Goal: Task Accomplishment & Management: Use online tool/utility

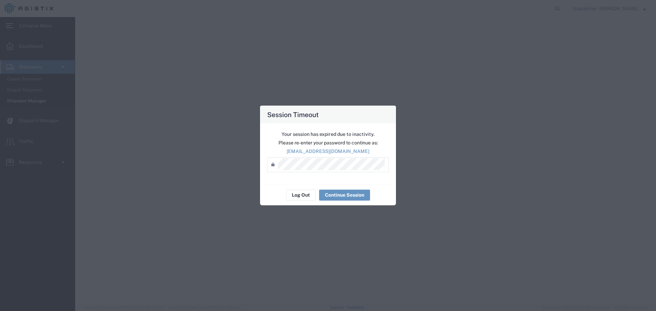
select select "ACTIVE"
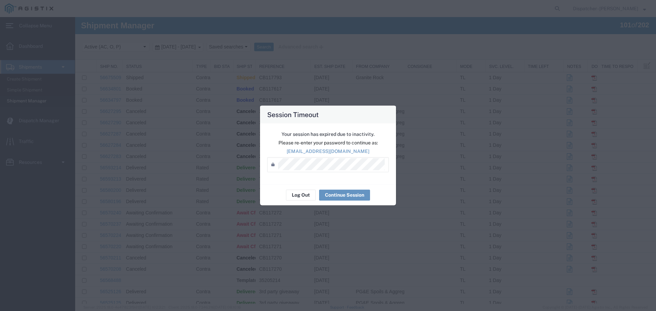
scroll to position [248, 0]
click at [303, 194] on button "Log Out" at bounding box center [301, 195] width 30 height 11
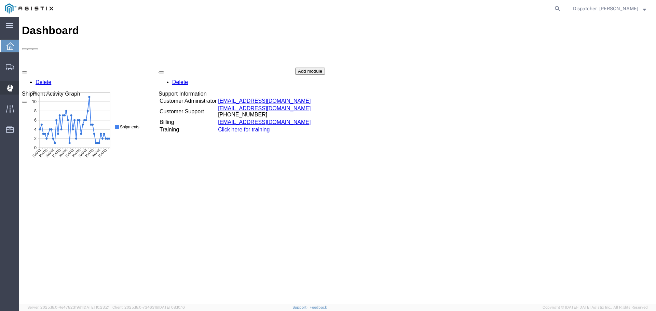
click at [10, 89] on icon at bounding box center [9, 88] width 6 height 7
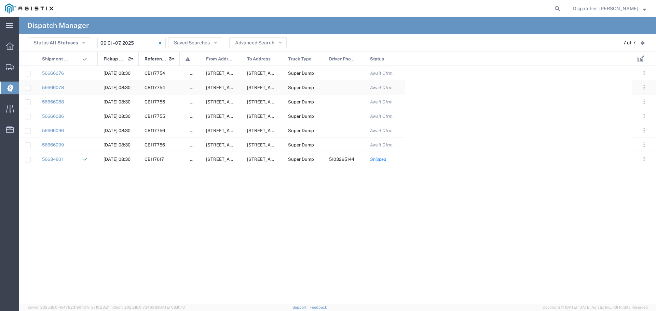
click at [339, 87] on div at bounding box center [343, 87] width 41 height 14
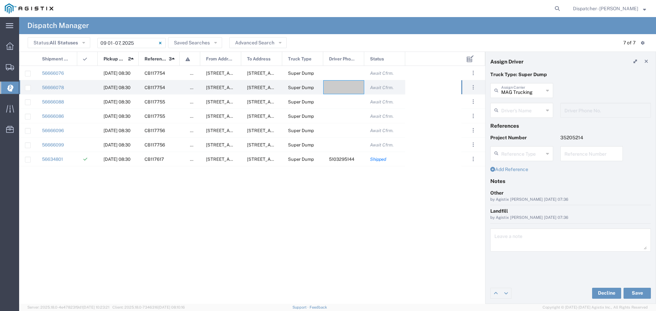
click at [549, 109] on icon at bounding box center [547, 110] width 3 height 11
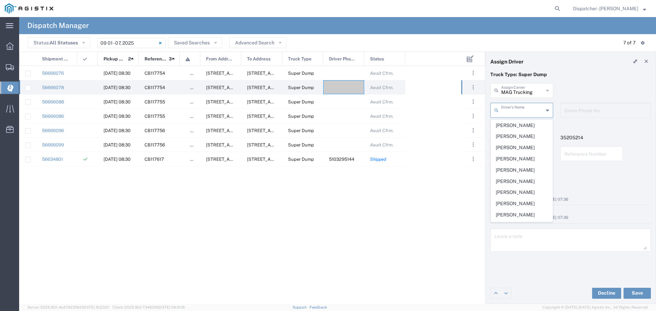
scroll to position [135, 0]
click at [514, 163] on span "Huy Le" at bounding box center [522, 157] width 62 height 11
type input "Huy Le"
type input "5103295144"
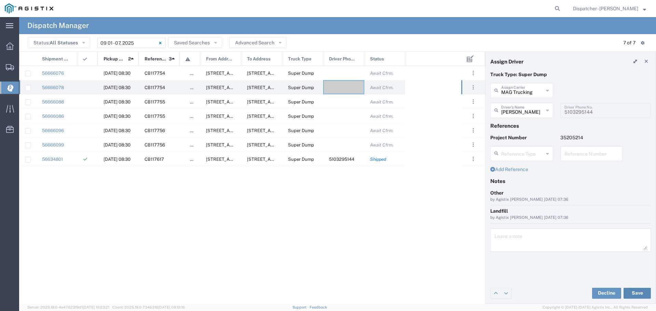
click at [635, 294] on button "Save" at bounding box center [637, 293] width 27 height 11
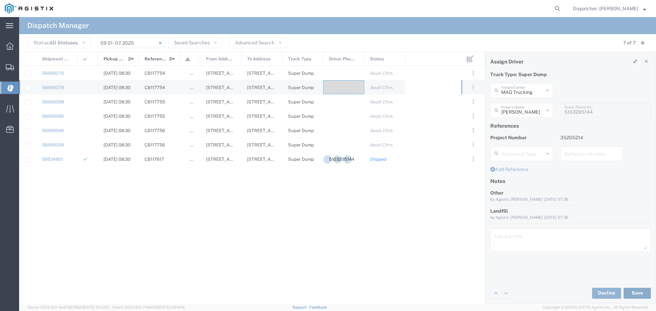
type input "Huy Le"
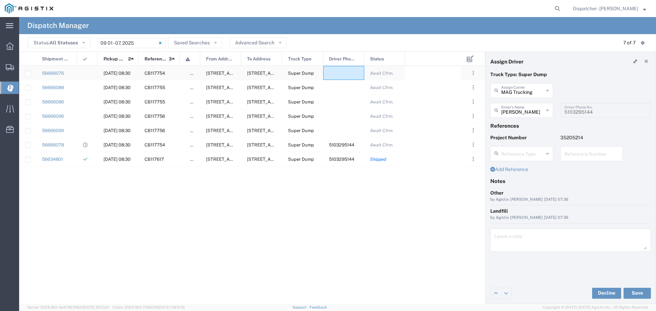
click at [345, 70] on div at bounding box center [343, 73] width 41 height 14
click at [548, 91] on icon at bounding box center [547, 90] width 3 height 11
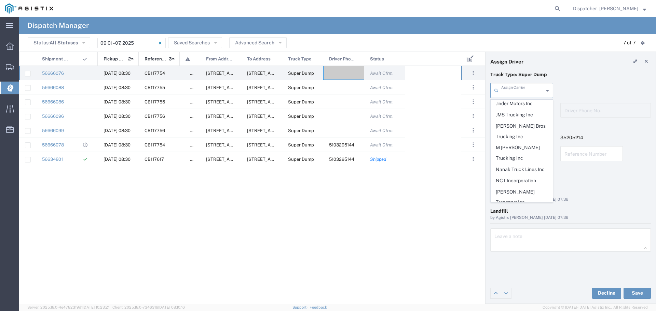
scroll to position [392, 0]
click at [512, 179] on span "T-Kim Trucking" at bounding box center [522, 189] width 62 height 21
type input "T-Kim Trucking"
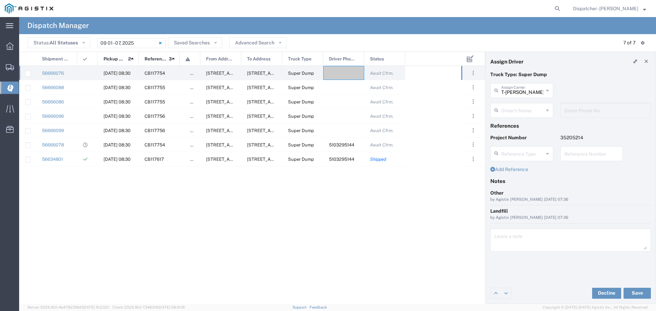
click at [547, 110] on icon at bounding box center [547, 110] width 3 height 11
click at [510, 124] on span "Thien Tran" at bounding box center [522, 125] width 62 height 11
type input "Thien Tran"
type input "5105899445"
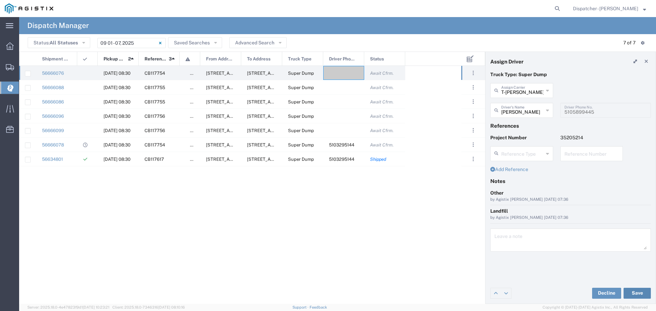
click at [640, 295] on button "Save" at bounding box center [637, 293] width 27 height 11
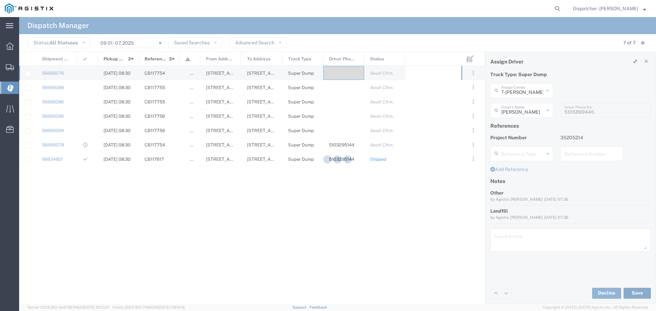
type input "Thien Tran"
type input "T-Kim Trucking"
